Goal: Transaction & Acquisition: Download file/media

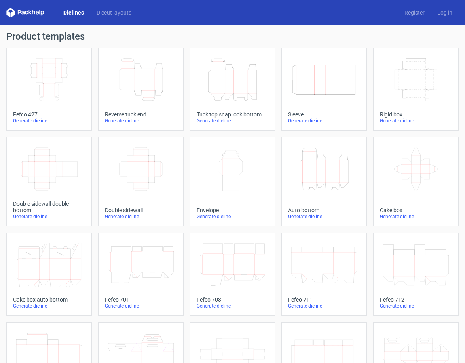
click at [234, 81] on line at bounding box center [234, 81] width 0 height 23
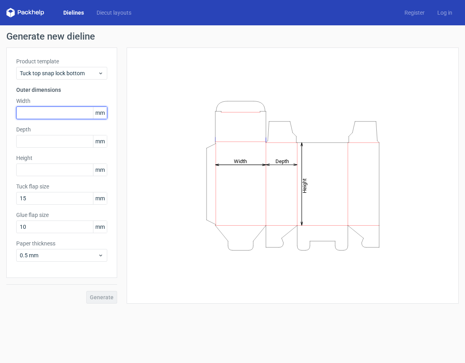
click at [61, 114] on input "text" at bounding box center [61, 113] width 91 height 13
type input "60"
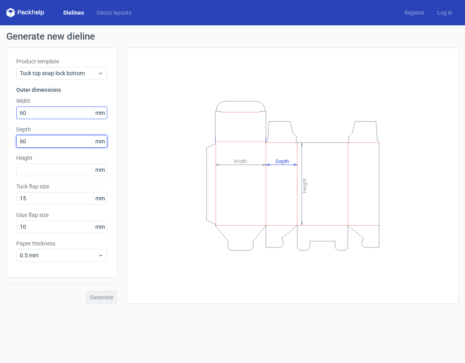
type input "60"
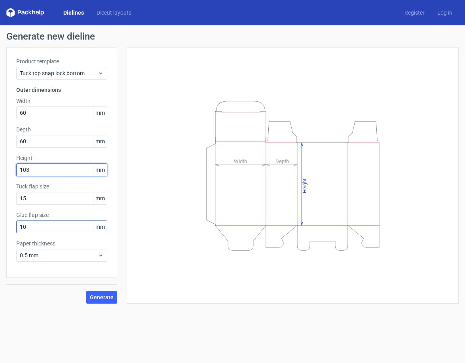
type input "103"
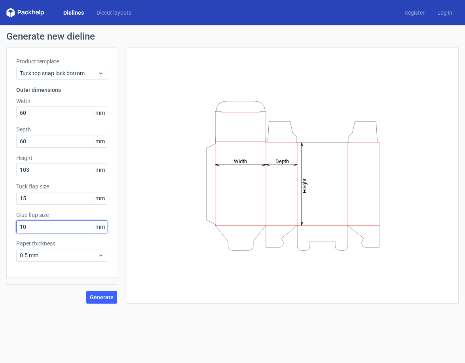
drag, startPoint x: 30, startPoint y: 228, endPoint x: 3, endPoint y: 232, distance: 27.9
click at [3, 232] on div "Generate new dieline Product template Tuck top snap lock bottom Outer dimension…" at bounding box center [232, 167] width 465 height 285
type input "12"
click at [103, 297] on span "Generate" at bounding box center [102, 298] width 24 height 6
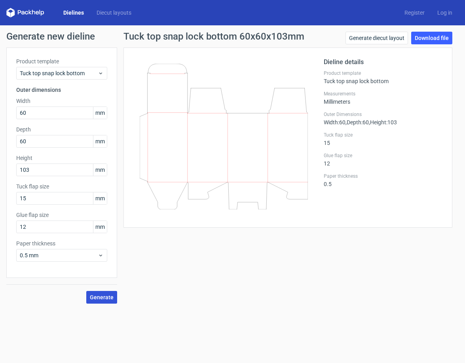
click at [104, 298] on span "Generate" at bounding box center [102, 298] width 24 height 6
click at [421, 38] on link "Download file" at bounding box center [431, 38] width 41 height 13
